Goal: Information Seeking & Learning: Learn about a topic

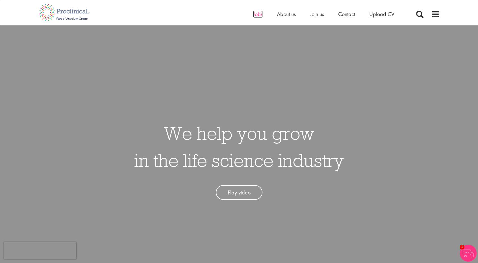
click at [258, 14] on span "Jobs" at bounding box center [258, 13] width 10 height 7
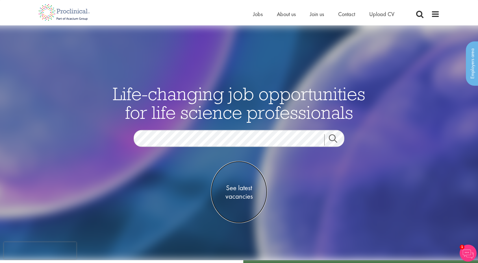
click at [241, 190] on span "See latest vacancies" at bounding box center [239, 192] width 57 height 17
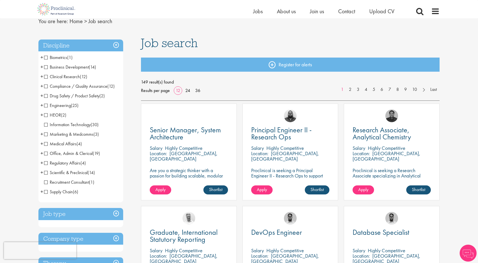
scroll to position [28, 0]
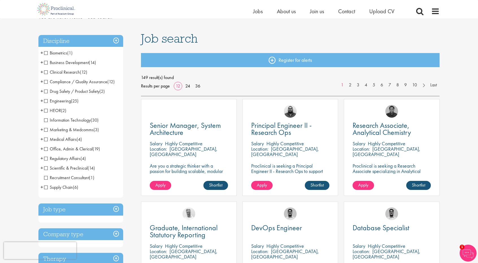
click at [46, 140] on span "Medical Affairs" at bounding box center [60, 140] width 33 height 6
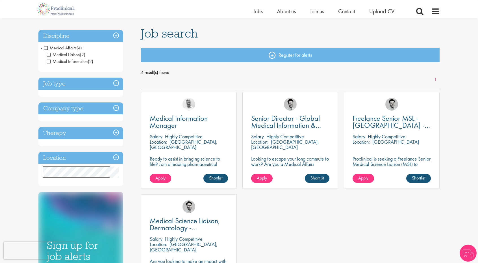
scroll to position [28, 0]
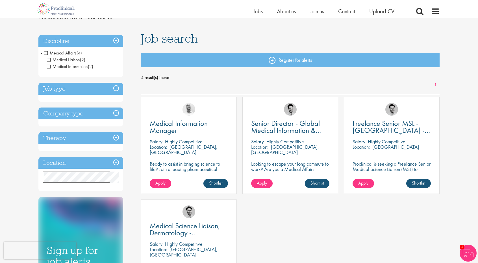
click at [115, 162] on h3 "Location" at bounding box center [80, 163] width 85 height 12
click at [45, 52] on span "Medical Affairs" at bounding box center [60, 53] width 33 height 6
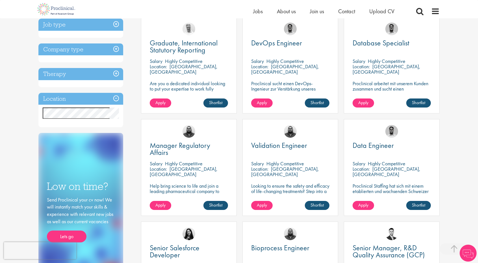
scroll to position [226, 0]
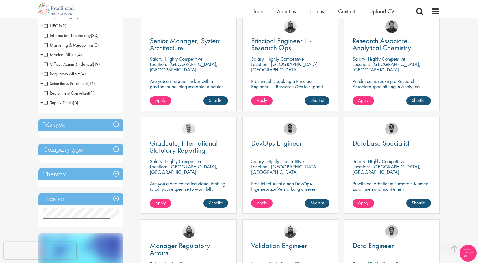
scroll to position [226, 0]
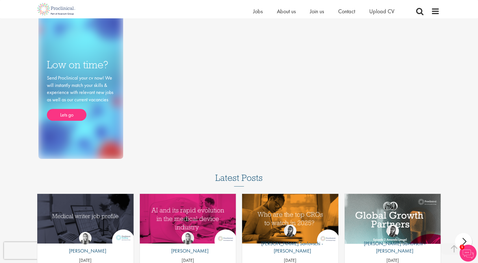
scroll to position [230, 0]
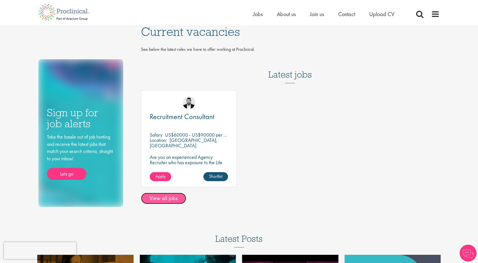
click at [170, 203] on link "View all jobs" at bounding box center [163, 198] width 45 height 11
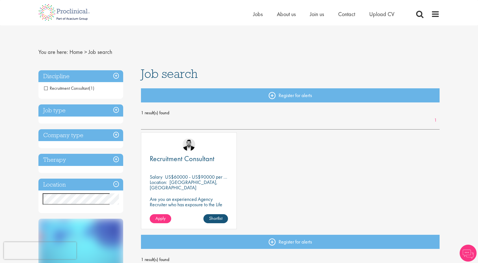
click at [115, 185] on h3 "Location" at bounding box center [80, 185] width 85 height 12
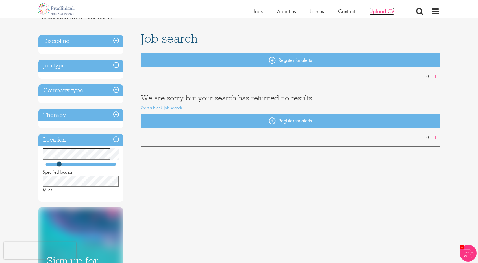
click at [390, 12] on span "Upload CV" at bounding box center [381, 11] width 25 height 7
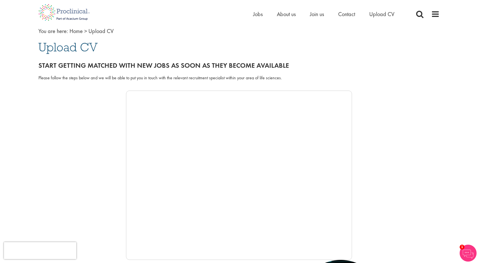
scroll to position [28, 0]
